Goal: Task Accomplishment & Management: Use online tool/utility

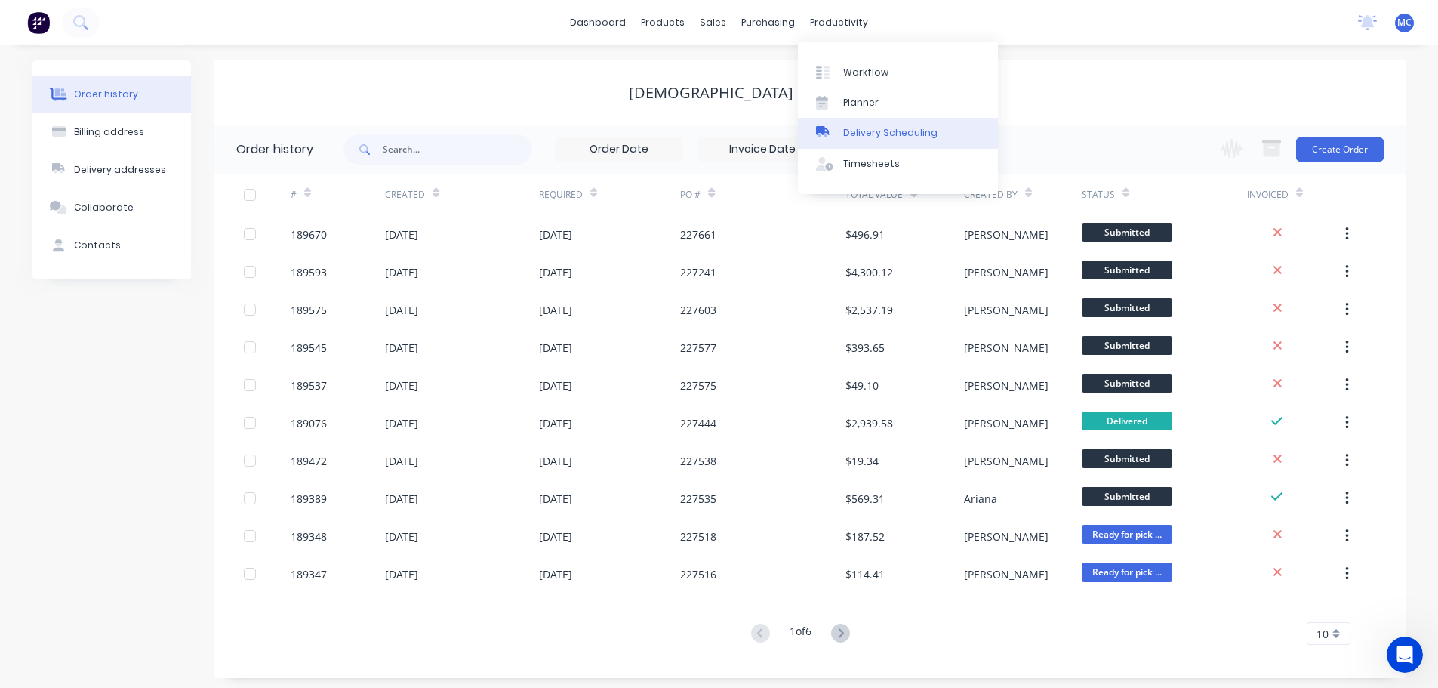
click at [886, 129] on div "Delivery Scheduling" at bounding box center [890, 133] width 94 height 14
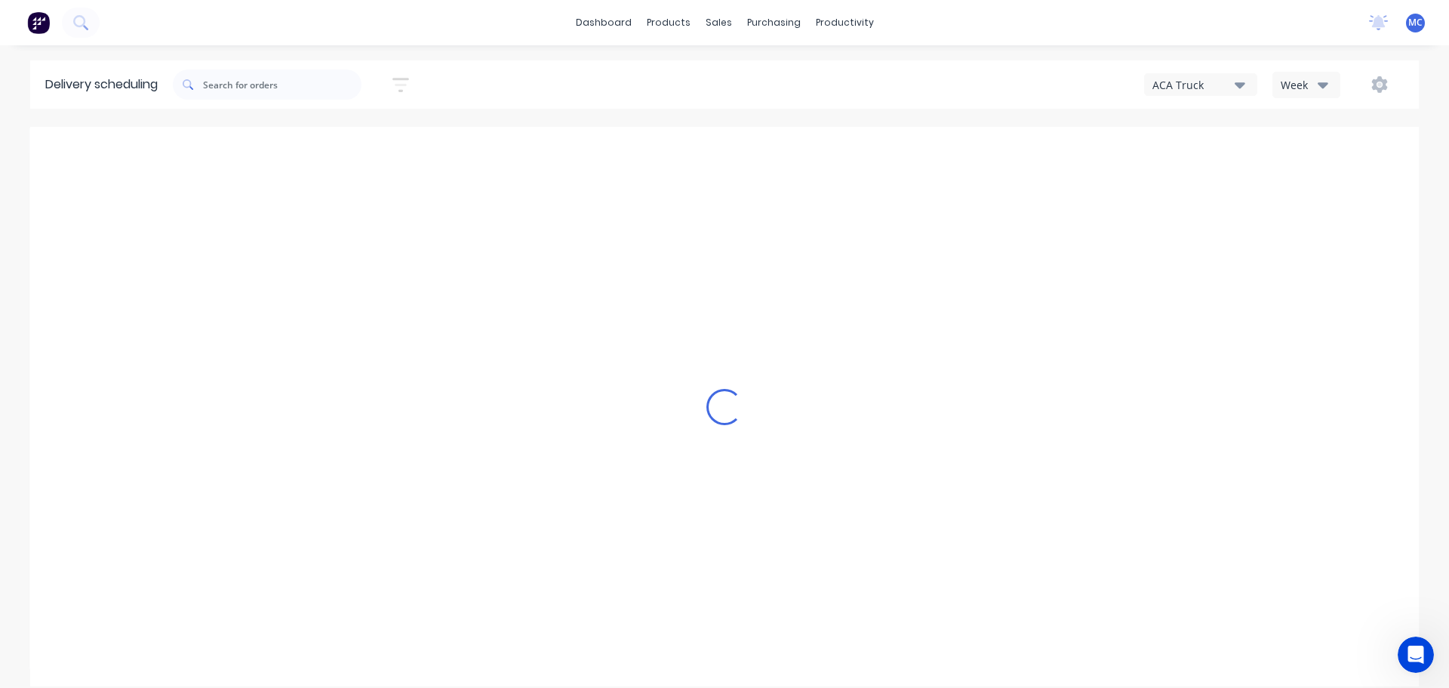
click at [1298, 86] on div "Week" at bounding box center [1303, 85] width 44 height 16
click at [1315, 152] on div "Vehicle" at bounding box center [1348, 155] width 149 height 30
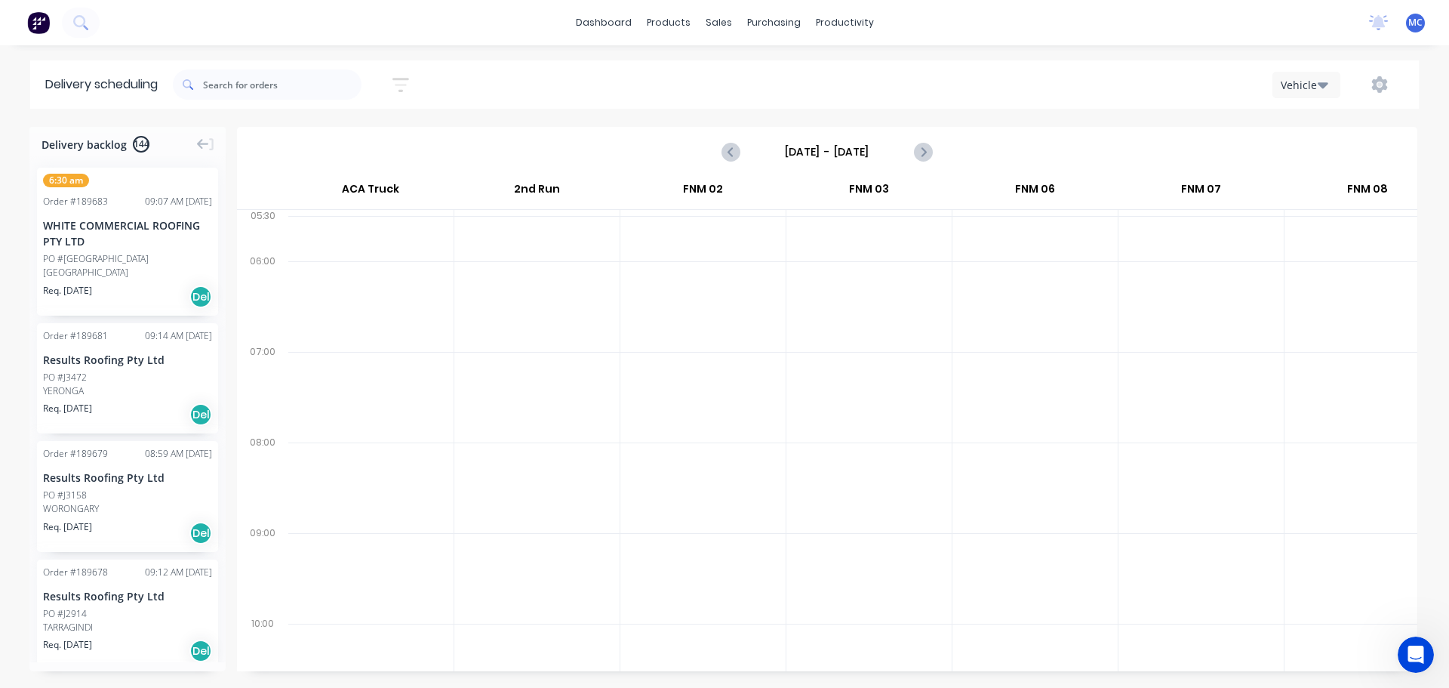
click at [398, 84] on icon "button" at bounding box center [401, 84] width 17 height 19
click at [329, 146] on input at bounding box center [331, 142] width 140 height 23
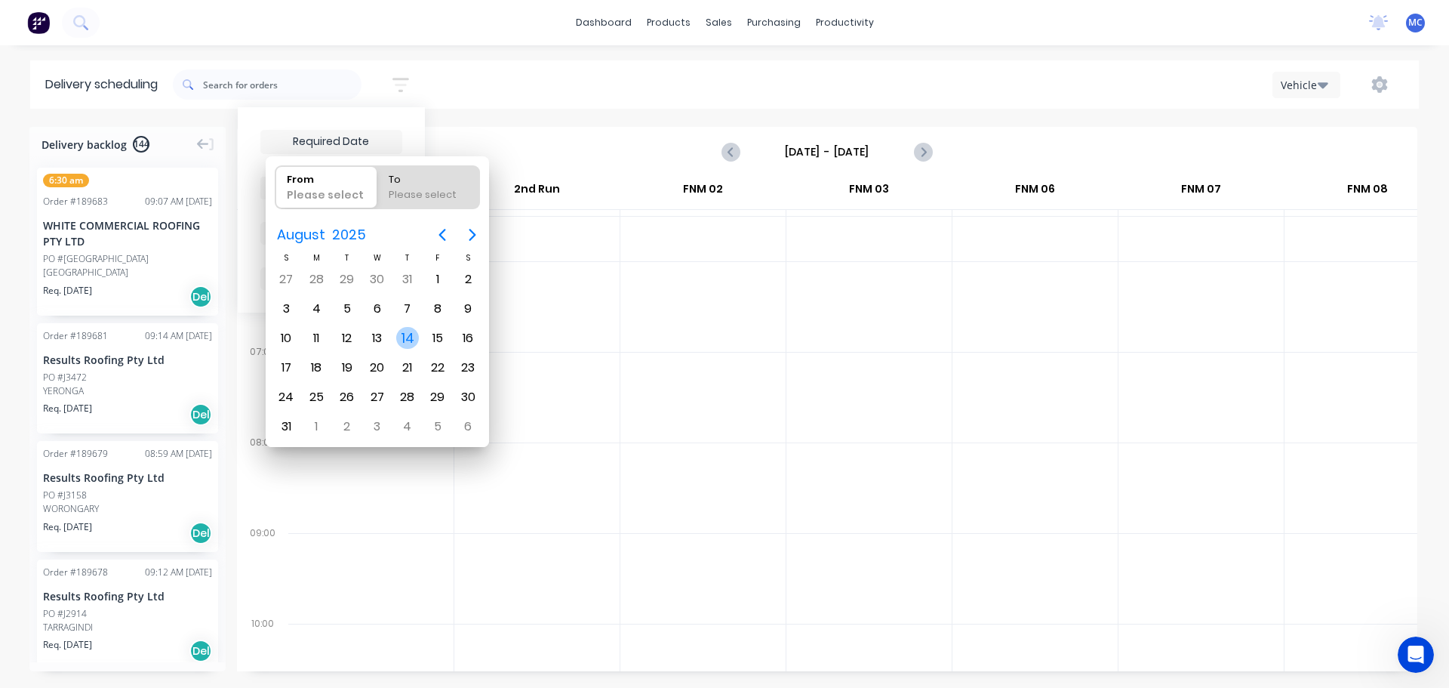
click at [408, 340] on div "14" at bounding box center [407, 338] width 23 height 23
type input "[DATE]"
radio input "false"
radio input "true"
click at [408, 340] on div "14" at bounding box center [407, 338] width 23 height 23
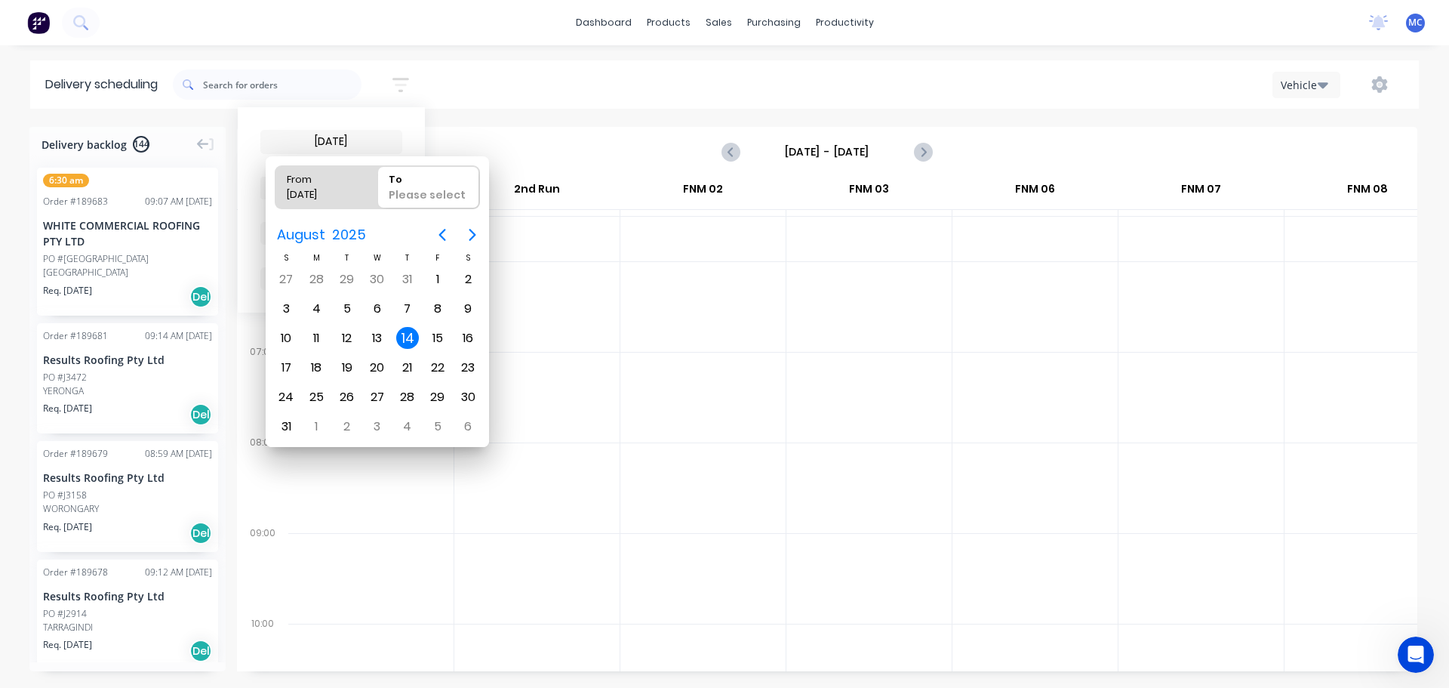
type input "[DATE] - [DATE]"
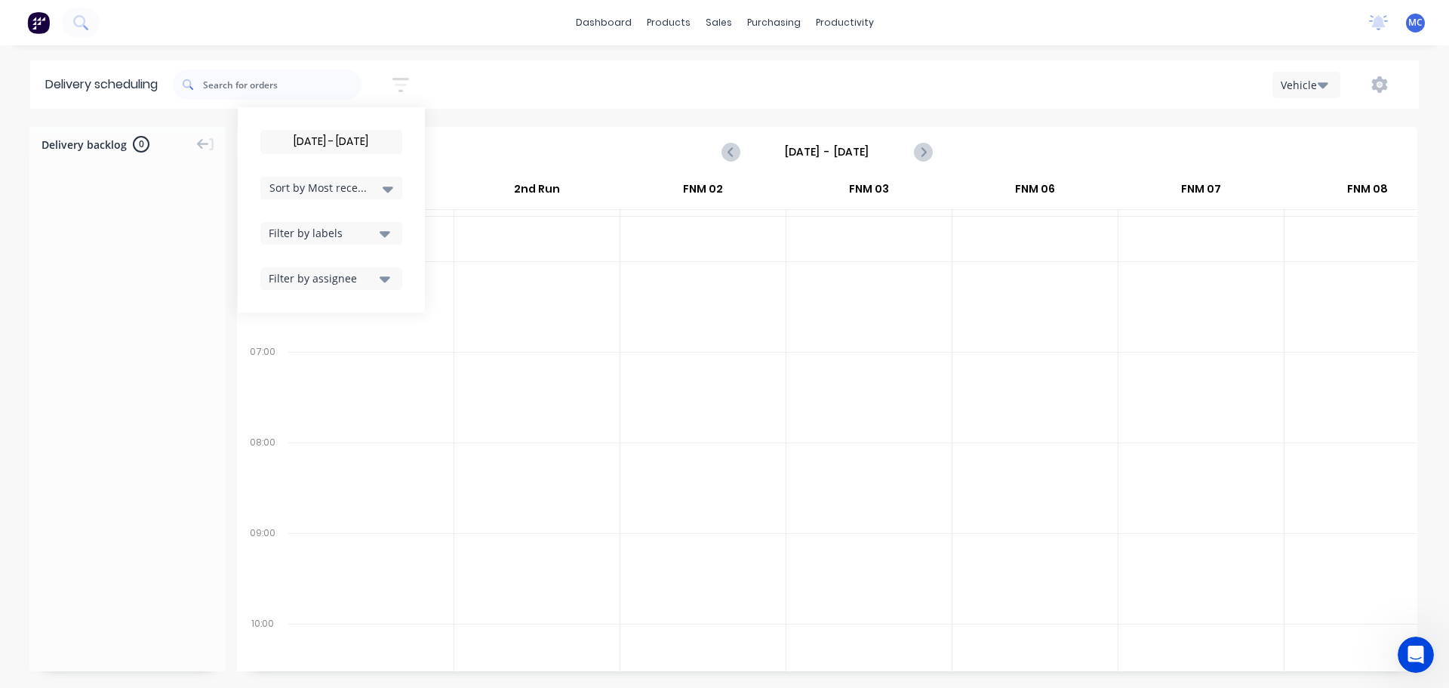
click at [832, 149] on input "[DATE] - [DATE]" at bounding box center [827, 151] width 149 height 23
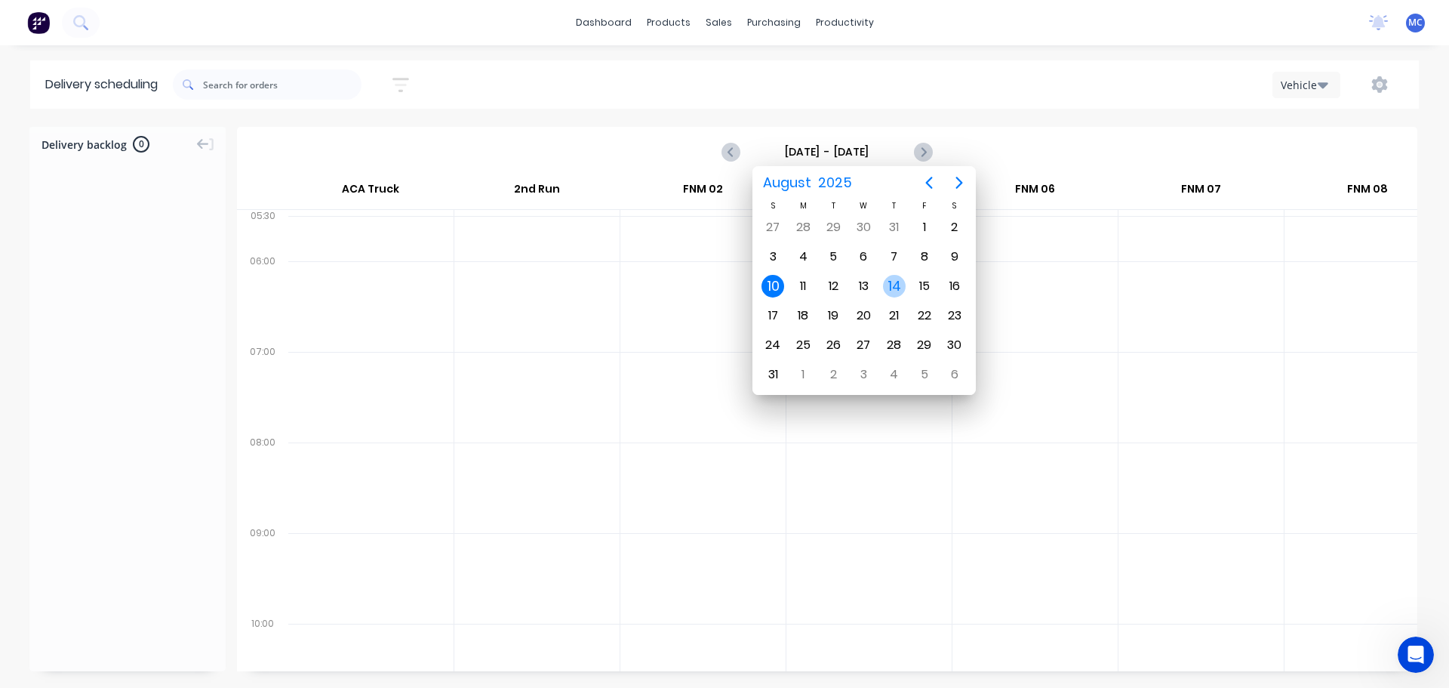
click at [892, 285] on div "14" at bounding box center [894, 286] width 23 height 23
type input "[DATE] - [DATE]"
